Goal: Task Accomplishment & Management: Use online tool/utility

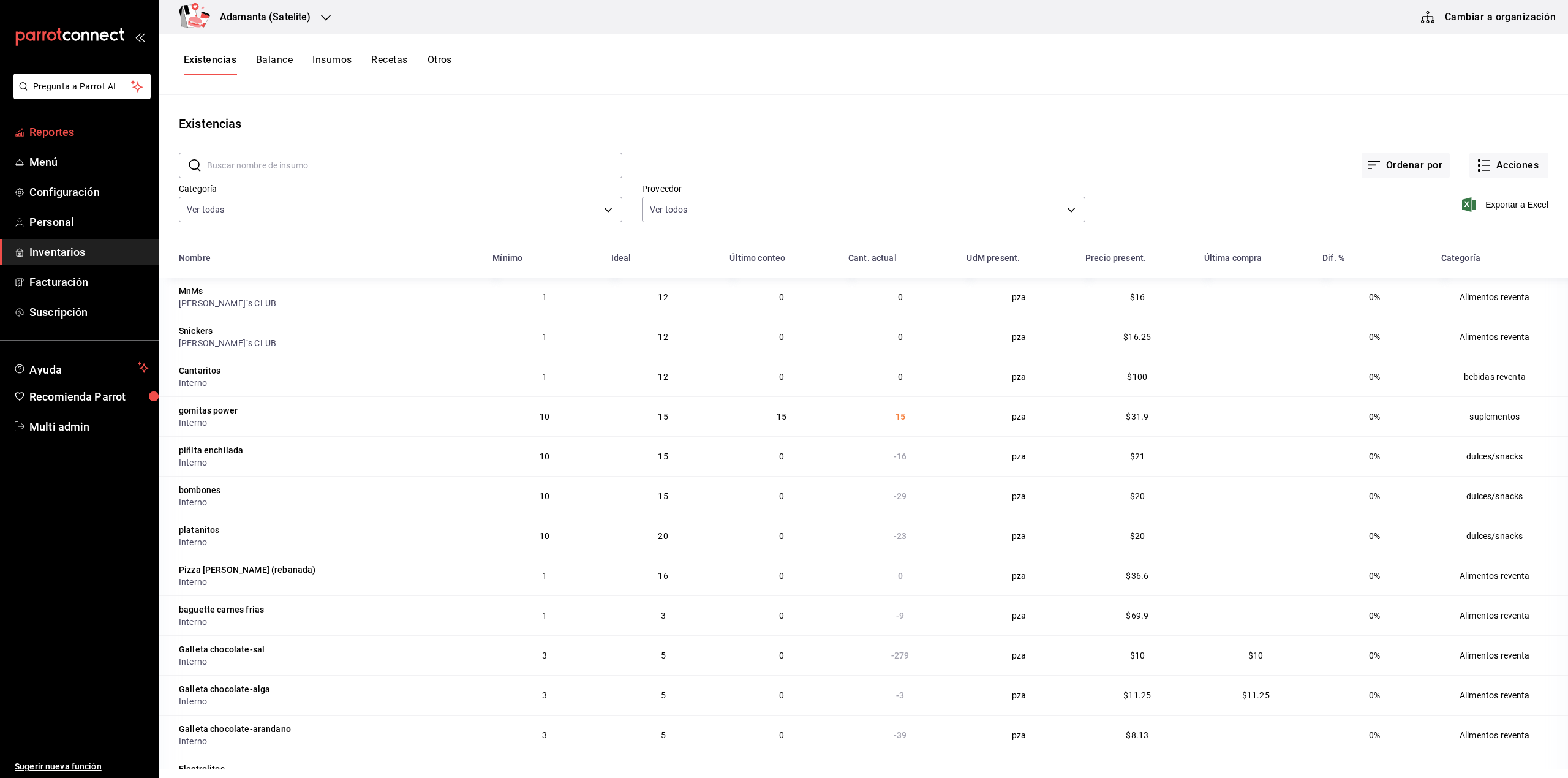
click at [100, 141] on link "Reportes" at bounding box center [79, 132] width 158 height 26
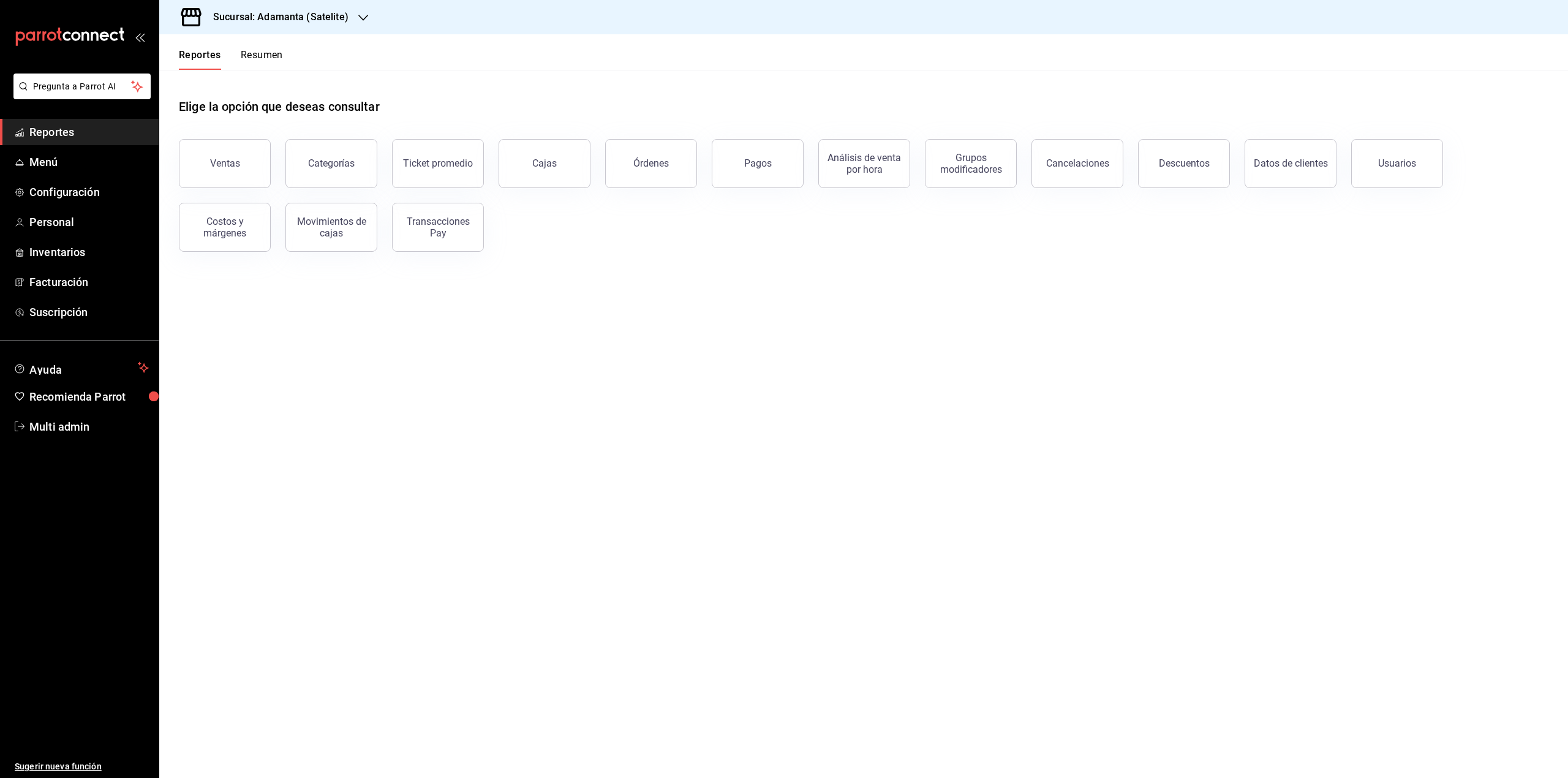
click at [268, 49] on button "Resumen" at bounding box center [262, 59] width 42 height 21
